Goal: Task Accomplishment & Management: Use online tool/utility

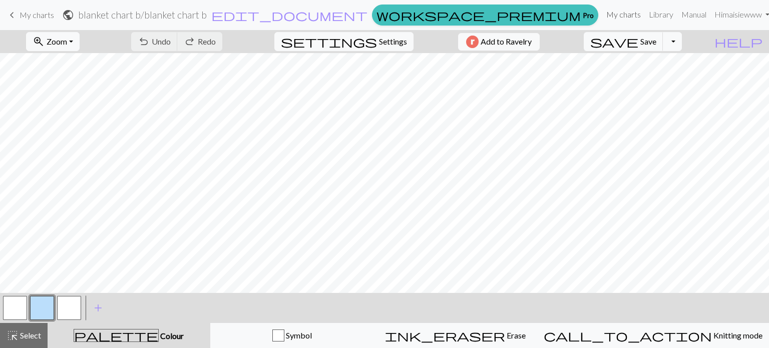
click at [615, 20] on link "My charts" at bounding box center [623, 15] width 43 height 20
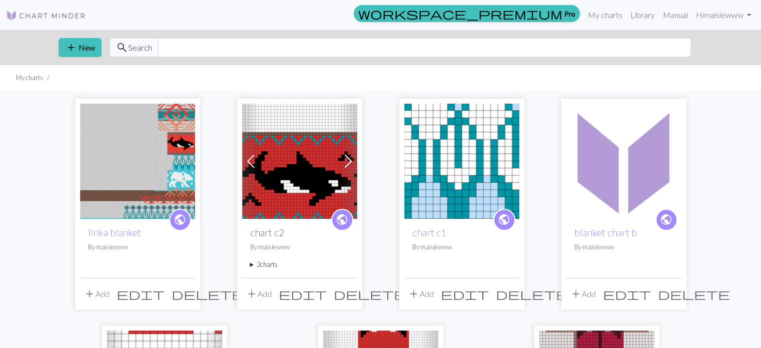
click at [128, 212] on img at bounding box center [137, 161] width 115 height 115
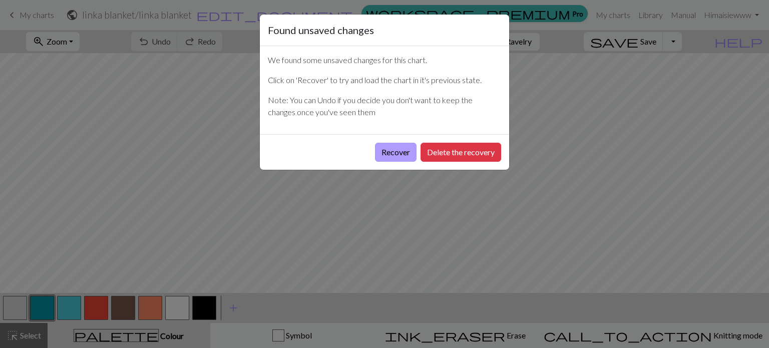
click at [401, 154] on button "Recover" at bounding box center [396, 152] width 42 height 19
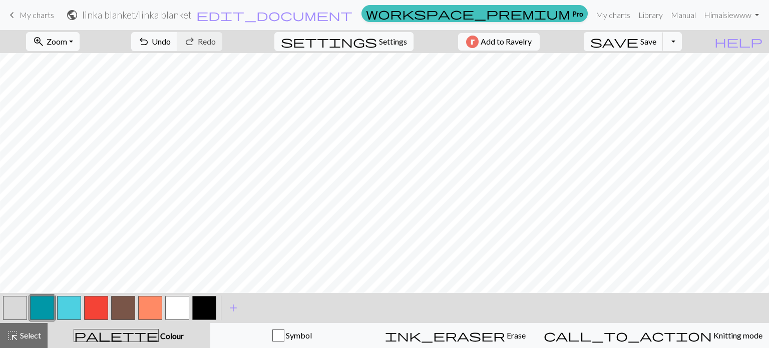
scroll to position [1447, 264]
click at [36, 305] on button "button" at bounding box center [42, 308] width 24 height 24
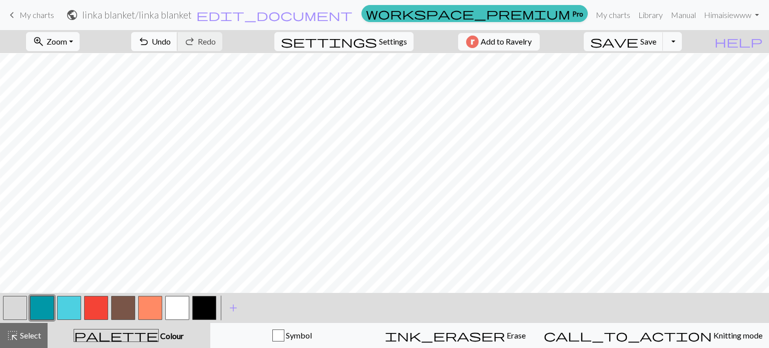
click at [150, 43] on span "undo" at bounding box center [144, 42] width 12 height 14
click at [171, 46] on span "Undo" at bounding box center [161, 42] width 19 height 10
click at [178, 35] on button "undo Undo Undo" at bounding box center [154, 41] width 47 height 19
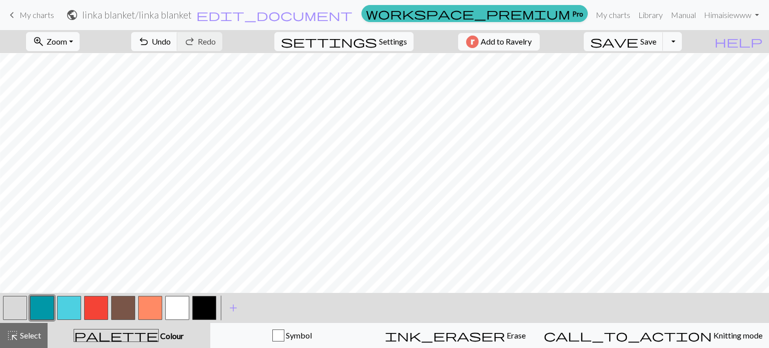
click at [200, 51] on div "undo Undo Undo redo Redo Redo" at bounding box center [177, 41] width 106 height 23
click at [150, 37] on span "undo" at bounding box center [144, 42] width 12 height 14
click at [150, 44] on span "undo" at bounding box center [144, 42] width 12 height 14
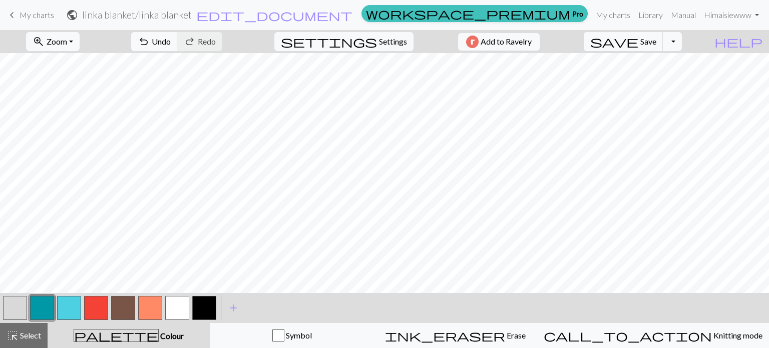
click at [90, 312] on button "button" at bounding box center [96, 308] width 24 height 24
click at [150, 40] on span "undo" at bounding box center [144, 42] width 12 height 14
click at [222, 44] on button "redo Redo Redo" at bounding box center [199, 41] width 45 height 19
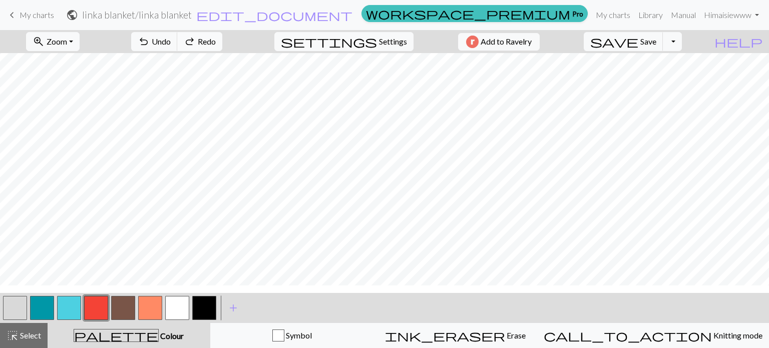
scroll to position [1537, 1001]
click at [70, 302] on button "button" at bounding box center [69, 308] width 24 height 24
click at [14, 303] on button "button" at bounding box center [15, 308] width 24 height 24
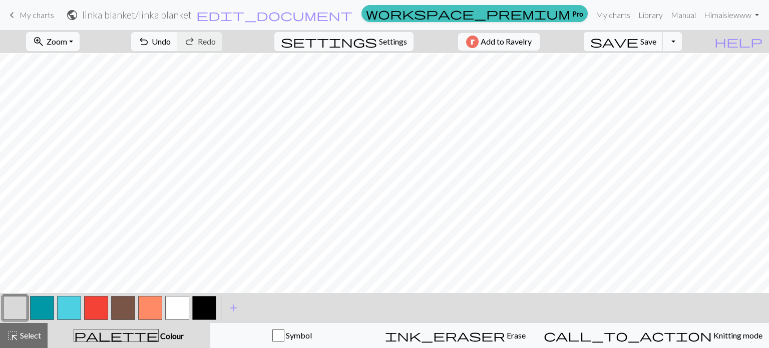
click at [68, 306] on button "button" at bounding box center [69, 308] width 24 height 24
click at [662, 47] on button "save Save Save" at bounding box center [623, 41] width 80 height 19
click at [68, 50] on button "zoom_in Zoom Zoom" at bounding box center [53, 41] width 54 height 19
click at [64, 158] on button "150%" at bounding box center [66, 152] width 79 height 16
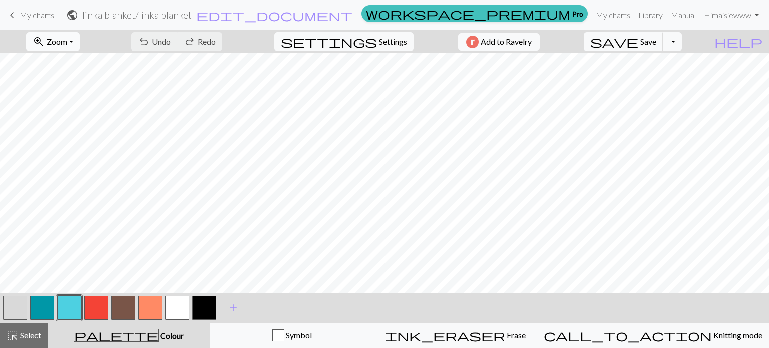
click at [65, 34] on button "zoom_in Zoom Zoom" at bounding box center [53, 41] width 54 height 19
click at [70, 118] on button "50%" at bounding box center [66, 120] width 79 height 16
click at [67, 38] on span "Zoom" at bounding box center [57, 42] width 21 height 10
click at [72, 135] on button "100%" at bounding box center [66, 136] width 79 height 16
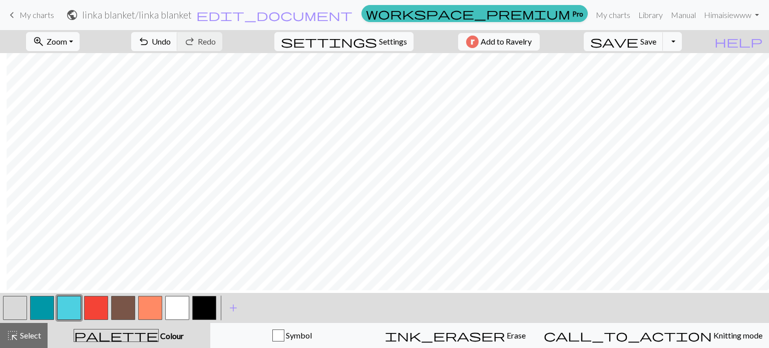
scroll to position [1037, 1278]
click at [179, 305] on button "button" at bounding box center [177, 308] width 24 height 24
click at [70, 307] on button "button" at bounding box center [69, 308] width 24 height 24
click at [24, 338] on span "Select" at bounding box center [30, 335] width 23 height 10
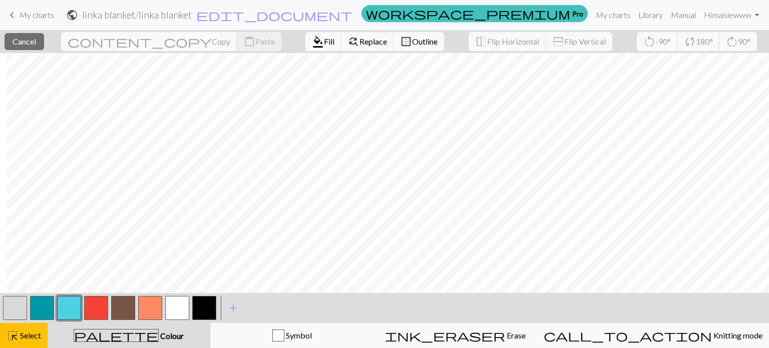
scroll to position [1031, 1278]
click at [305, 51] on button "format_color_fill Fill" at bounding box center [323, 41] width 36 height 19
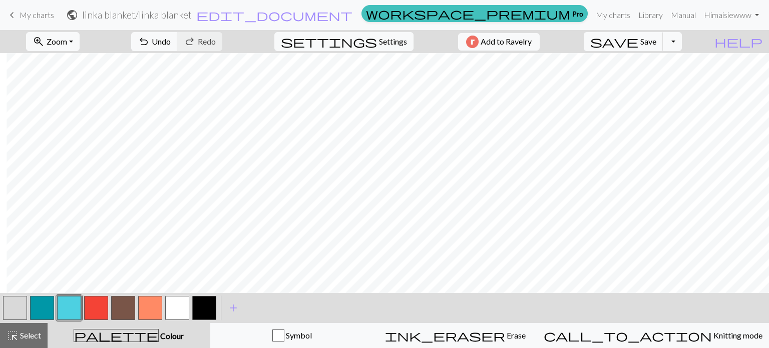
scroll to position [866, 1278]
click at [28, 336] on span "Select" at bounding box center [30, 335] width 23 height 10
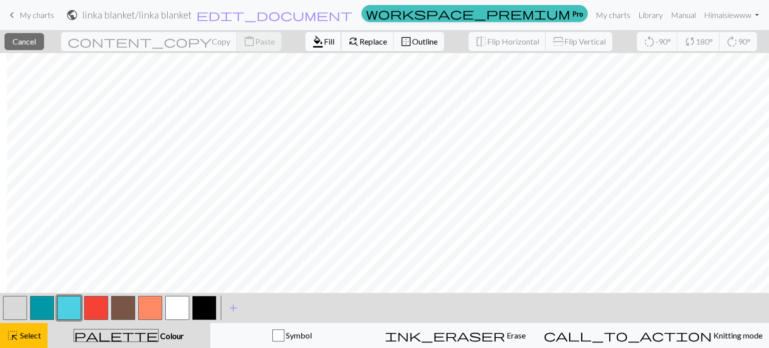
click at [312, 46] on span "format_color_fill" at bounding box center [318, 42] width 12 height 14
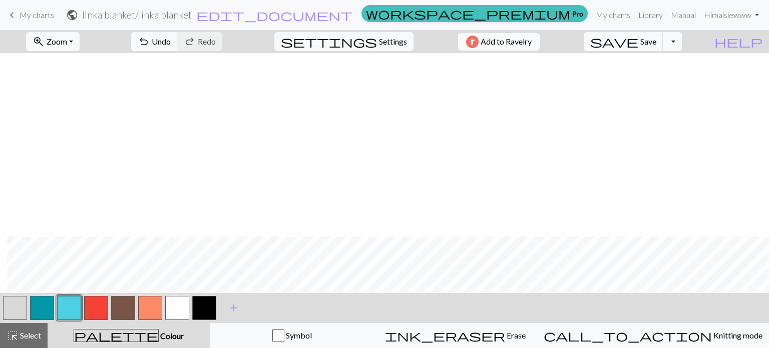
scroll to position [1049, 1278]
click at [171, 304] on button "button" at bounding box center [177, 308] width 24 height 24
click at [150, 41] on span "undo" at bounding box center [144, 42] width 12 height 14
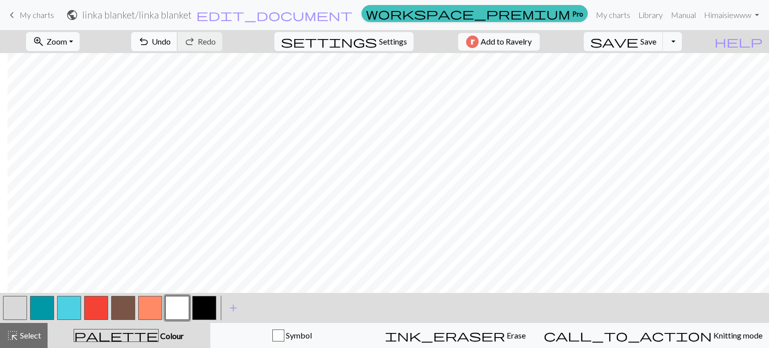
click at [150, 37] on span "undo" at bounding box center [144, 42] width 12 height 14
click at [638, 40] on span "save" at bounding box center [614, 42] width 48 height 14
drag, startPoint x: 89, startPoint y: 27, endPoint x: 76, endPoint y: 45, distance: 21.5
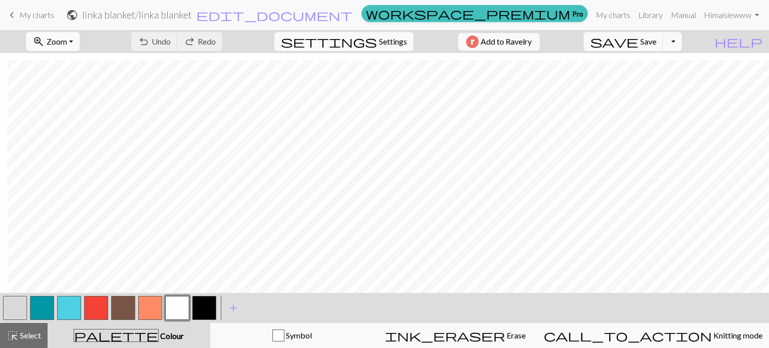
click at [67, 45] on span "Zoom" at bounding box center [57, 42] width 21 height 10
click at [75, 93] on button "Fit height" at bounding box center [66, 96] width 79 height 16
click at [43, 303] on button "button" at bounding box center [42, 308] width 24 height 24
click at [15, 335] on span "highlight_alt" at bounding box center [13, 335] width 12 height 14
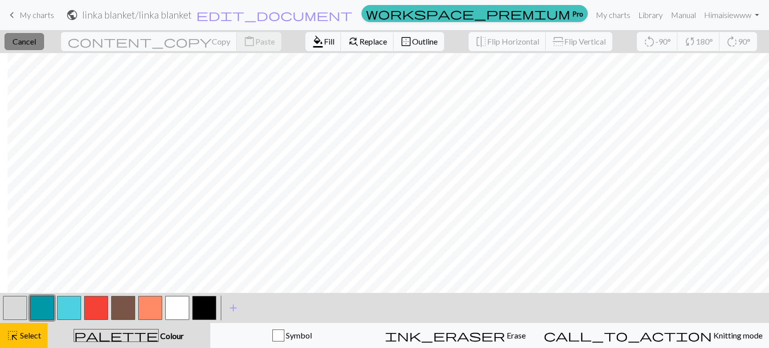
click at [28, 42] on span "Cancel" at bounding box center [25, 42] width 24 height 10
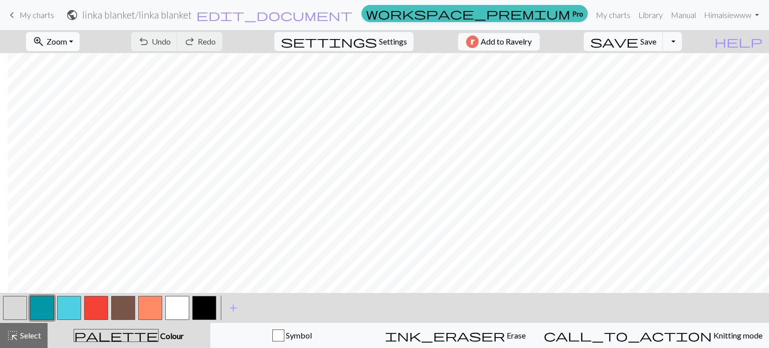
click at [45, 36] on span "zoom_in" at bounding box center [39, 42] width 12 height 14
click at [66, 138] on button "100%" at bounding box center [66, 136] width 79 height 16
click at [28, 342] on button "highlight_alt Select Select" at bounding box center [24, 335] width 48 height 25
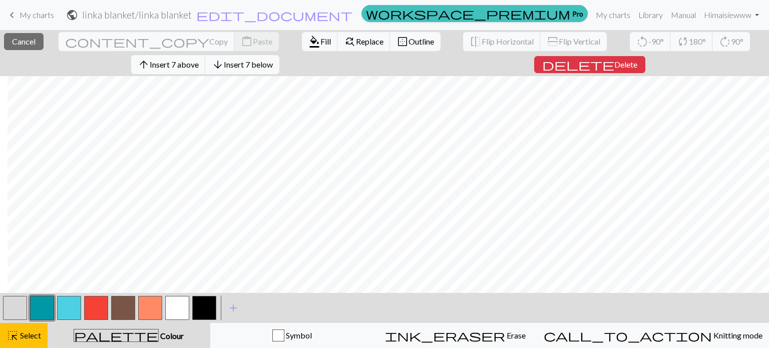
scroll to position [179, 1279]
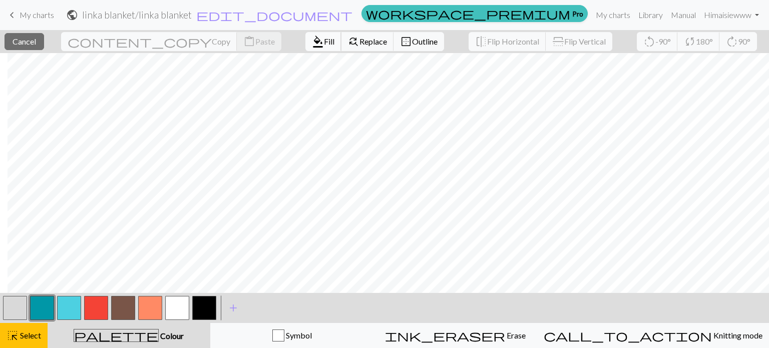
click at [312, 46] on span "format_color_fill" at bounding box center [318, 42] width 12 height 14
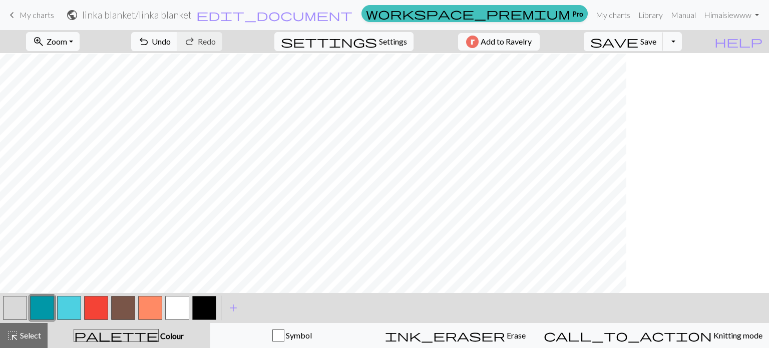
scroll to position [179, 1129]
click at [23, 337] on span "Select" at bounding box center [30, 335] width 23 height 10
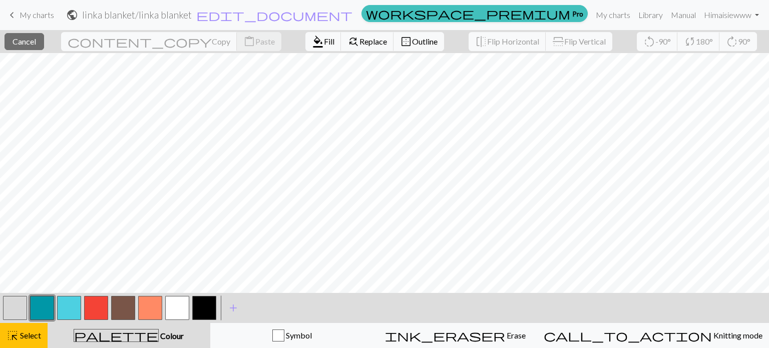
click at [126, 304] on button "button" at bounding box center [123, 308] width 24 height 24
click at [324, 46] on span "Fill" at bounding box center [329, 42] width 11 height 10
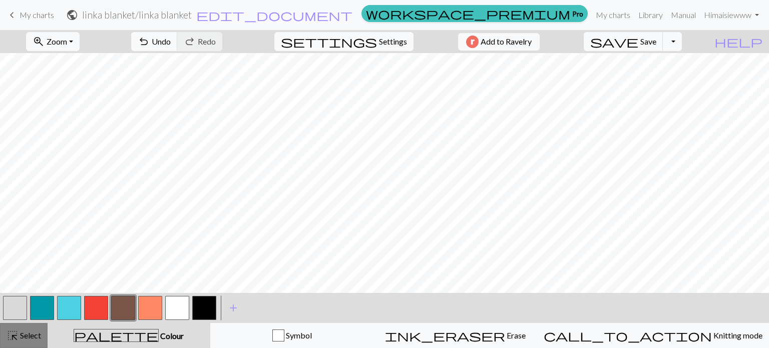
click at [32, 339] on span "Select" at bounding box center [30, 335] width 23 height 10
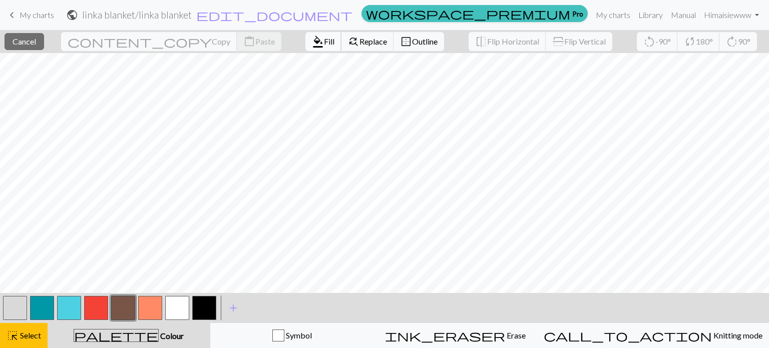
click at [324, 44] on span "Fill" at bounding box center [329, 42] width 11 height 10
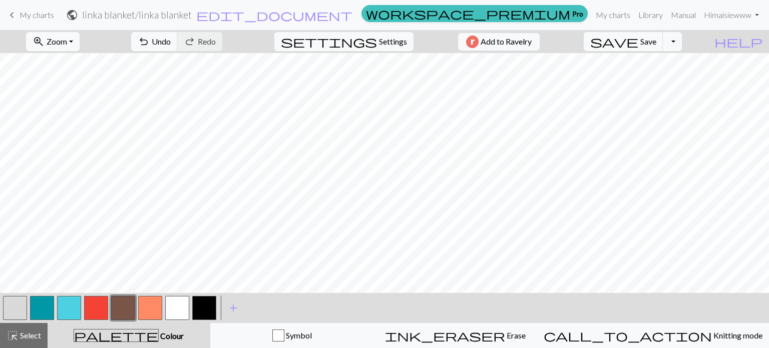
click at [71, 299] on button "button" at bounding box center [69, 308] width 24 height 24
click at [30, 330] on div "highlight_alt Select Select" at bounding box center [24, 335] width 35 height 12
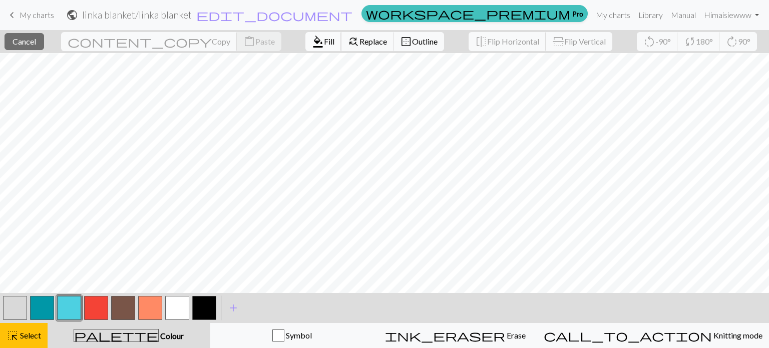
click at [312, 43] on span "format_color_fill" at bounding box center [318, 42] width 12 height 14
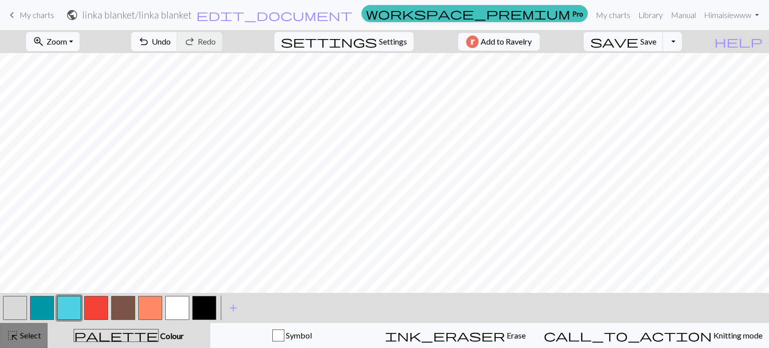
click at [16, 341] on span "highlight_alt" at bounding box center [13, 335] width 12 height 14
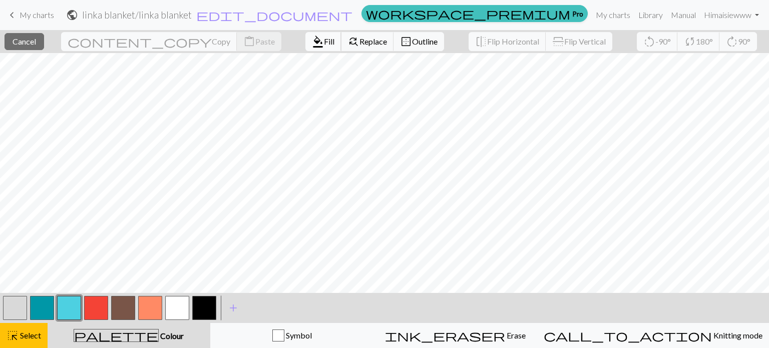
click at [312, 48] on span "format_color_fill" at bounding box center [318, 42] width 12 height 14
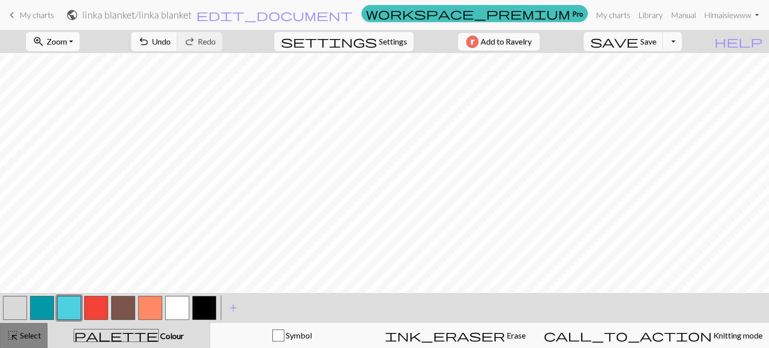
click at [32, 328] on button "highlight_alt Select Select" at bounding box center [24, 335] width 48 height 25
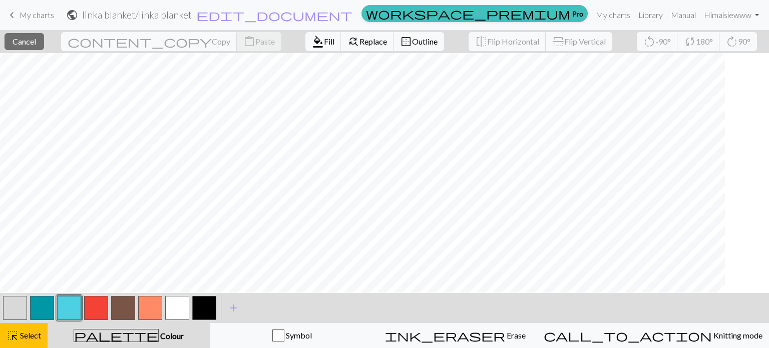
scroll to position [181, 746]
click at [312, 44] on span "format_color_fill" at bounding box center [318, 42] width 12 height 14
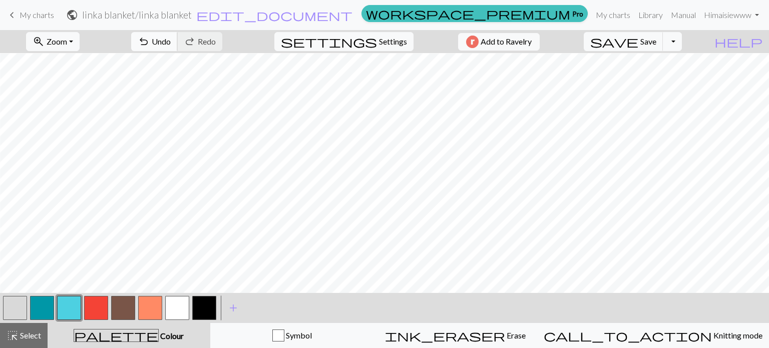
click at [150, 39] on span "undo" at bounding box center [144, 42] width 12 height 14
click at [118, 310] on button "button" at bounding box center [123, 308] width 24 height 24
click at [150, 42] on span "undo" at bounding box center [144, 42] width 12 height 14
click at [30, 338] on span "Select" at bounding box center [30, 335] width 23 height 10
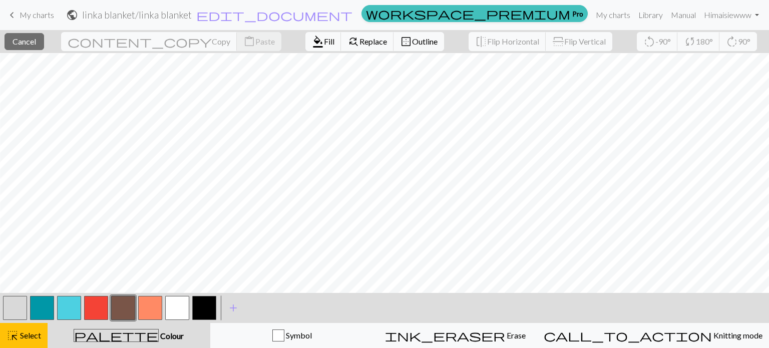
click at [124, 304] on button "button" at bounding box center [123, 308] width 24 height 24
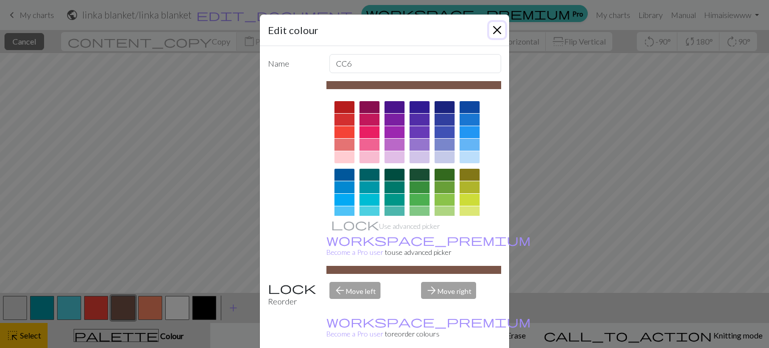
click at [496, 33] on button "Close" at bounding box center [497, 30] width 16 height 16
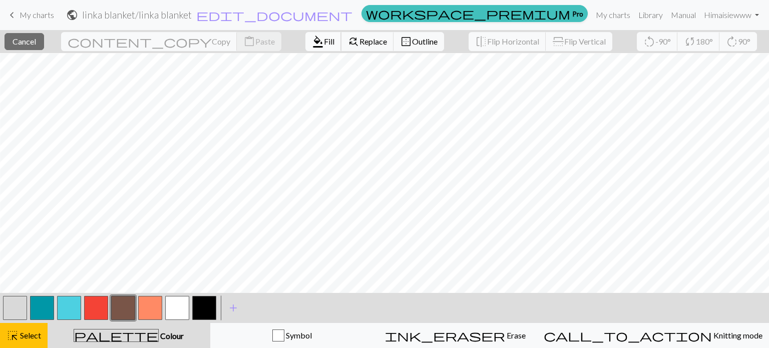
click at [324, 38] on span "Fill" at bounding box center [329, 42] width 11 height 10
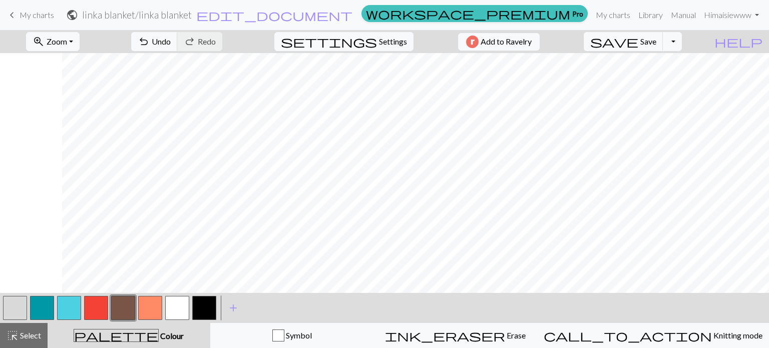
scroll to position [188, 100]
click at [14, 337] on span "highlight_alt" at bounding box center [13, 335] width 12 height 14
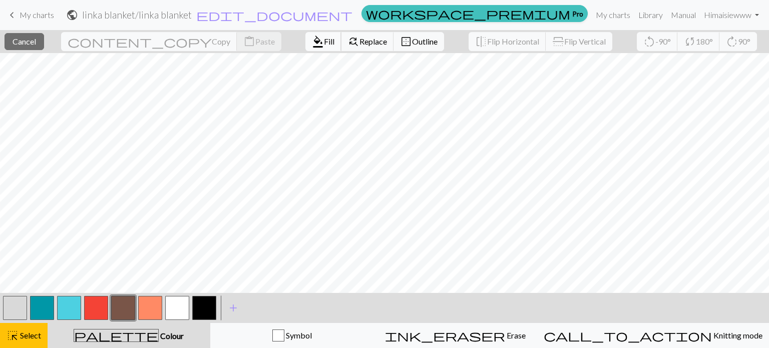
click at [324, 39] on span "Fill" at bounding box center [329, 42] width 11 height 10
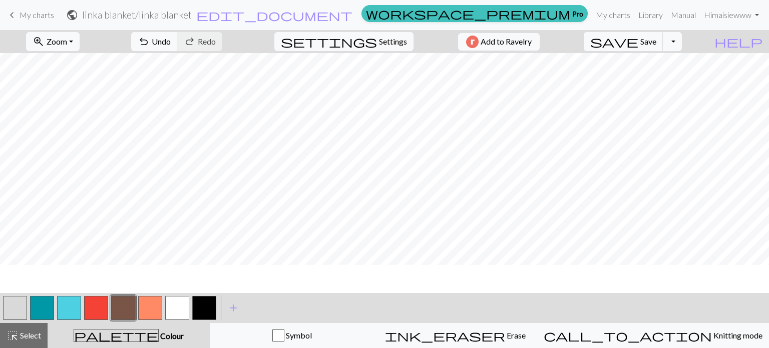
scroll to position [132, 843]
click at [23, 334] on span "Select" at bounding box center [30, 335] width 23 height 10
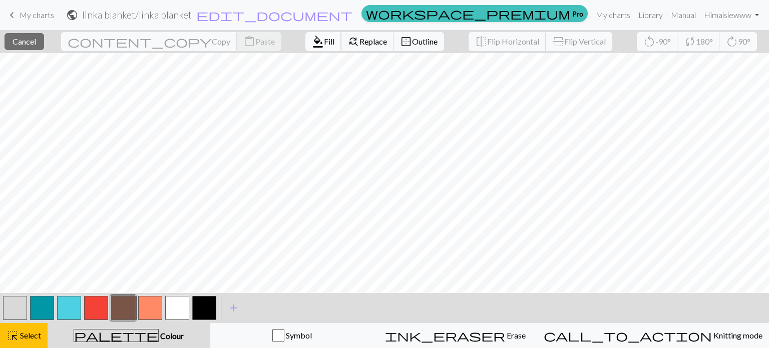
click at [312, 44] on span "format_color_fill" at bounding box center [318, 42] width 12 height 14
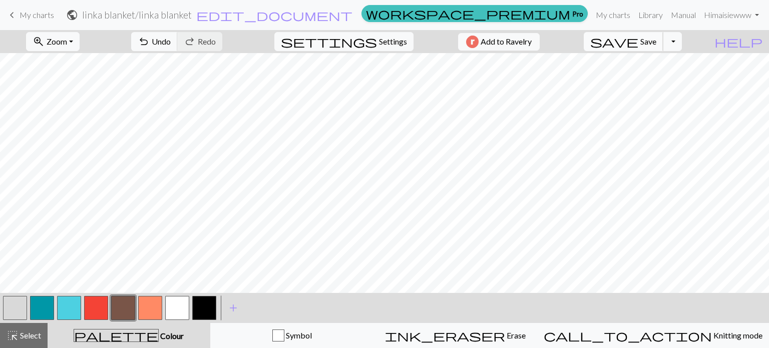
click at [659, 42] on button "save Save Save" at bounding box center [623, 41] width 80 height 19
click at [80, 40] on button "zoom_in Zoom Zoom" at bounding box center [53, 41] width 54 height 19
click at [72, 97] on button "Fit height" at bounding box center [66, 96] width 79 height 16
click at [638, 46] on span "save" at bounding box center [614, 42] width 48 height 14
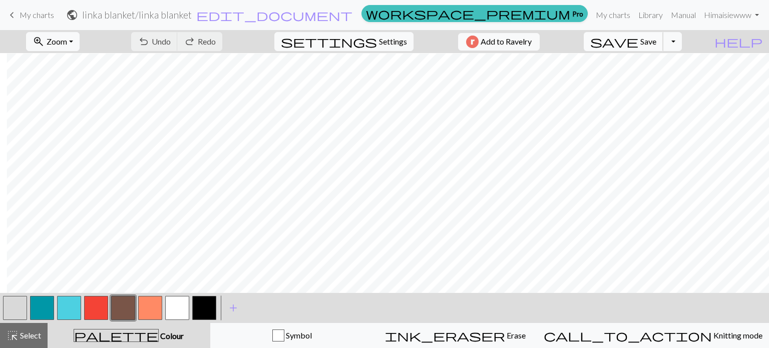
click at [638, 46] on span "save" at bounding box center [614, 42] width 48 height 14
click at [638, 44] on span "save" at bounding box center [614, 42] width 48 height 14
click at [608, 17] on body "This website uses cookies to ensure you get the best experience on our website.…" at bounding box center [384, 174] width 769 height 348
click at [606, 16] on link "My charts" at bounding box center [613, 15] width 43 height 20
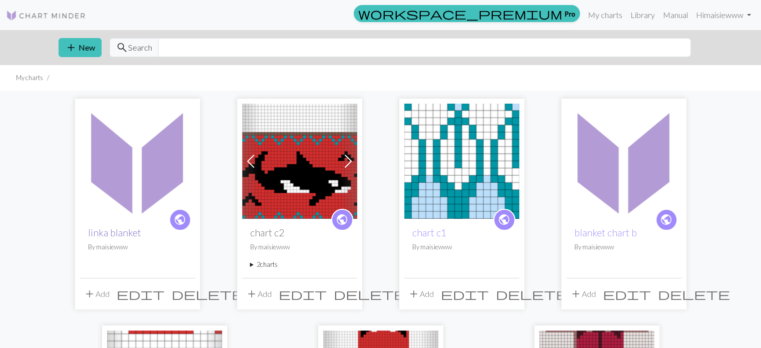
click at [108, 230] on link "linka blanket" at bounding box center [114, 233] width 53 height 12
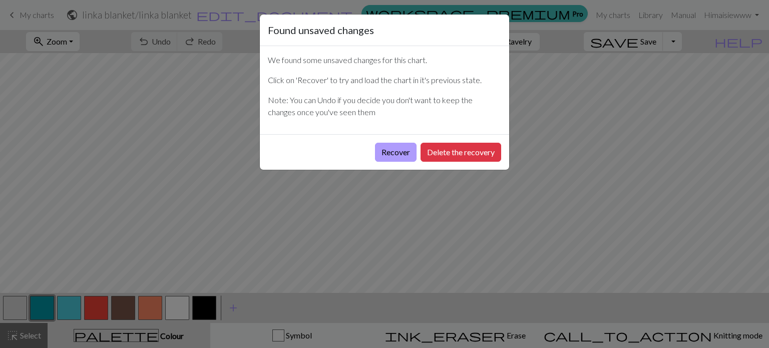
click at [390, 148] on button "Recover" at bounding box center [396, 152] width 42 height 19
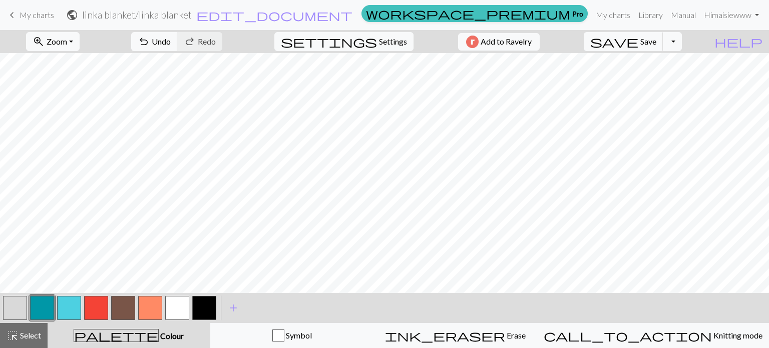
scroll to position [1489, 460]
click at [609, 20] on link "My charts" at bounding box center [613, 15] width 43 height 20
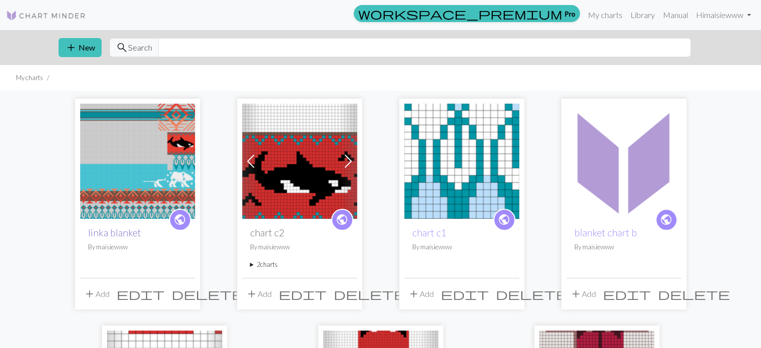
click at [122, 232] on link "linka blanket" at bounding box center [114, 233] width 53 height 12
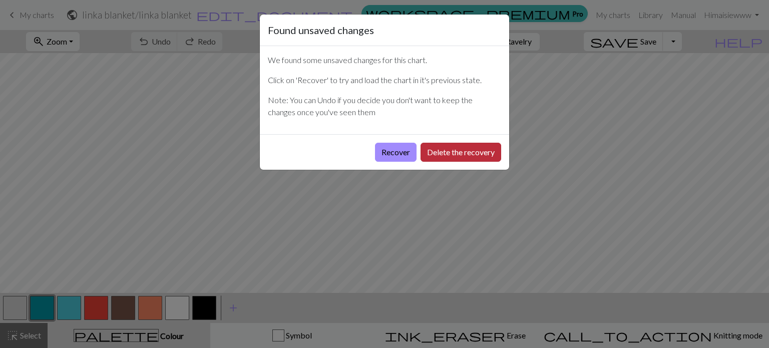
click at [442, 147] on button "Delete the recovery" at bounding box center [460, 152] width 81 height 19
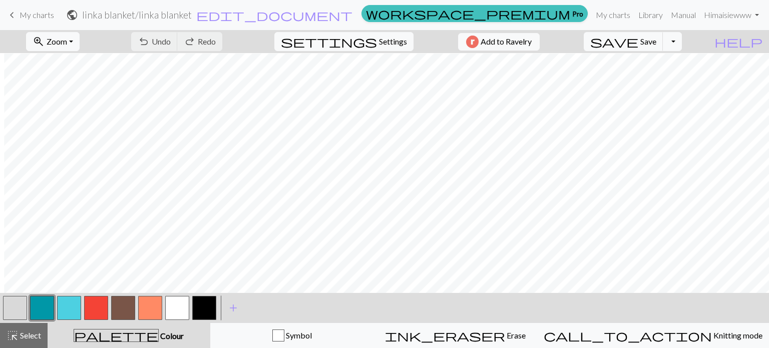
scroll to position [1391, 339]
click at [656, 41] on span "Save" at bounding box center [648, 42] width 16 height 10
